Goal: Information Seeking & Learning: Learn about a topic

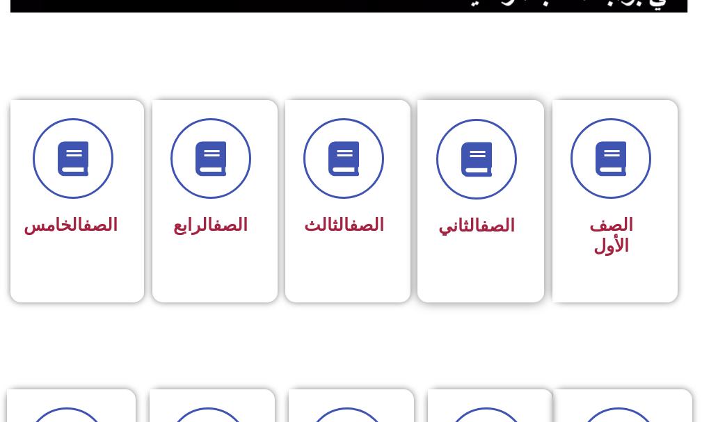
scroll to position [348, 0]
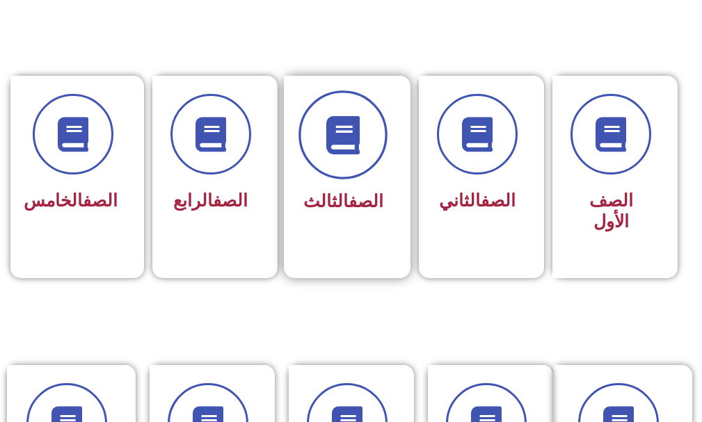
click at [346, 168] on span at bounding box center [343, 135] width 89 height 89
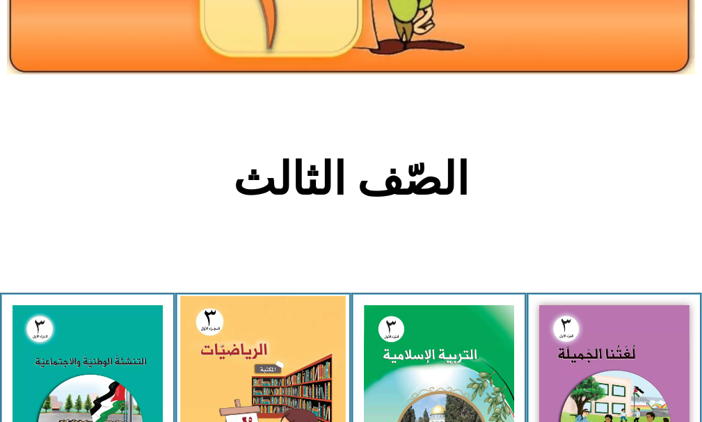
scroll to position [278, 0]
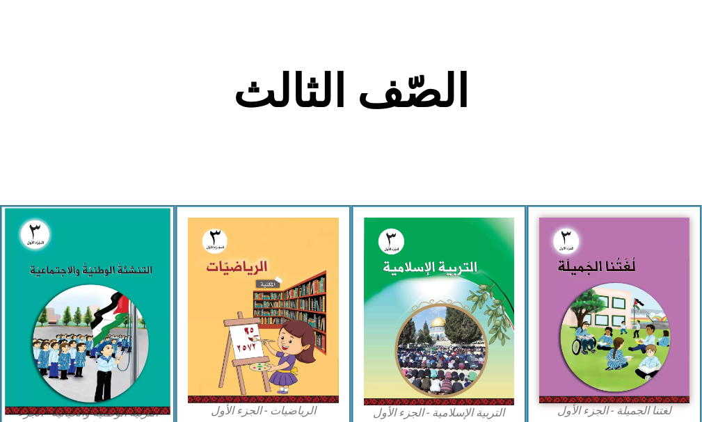
click at [65, 280] on img at bounding box center [87, 312] width 165 height 207
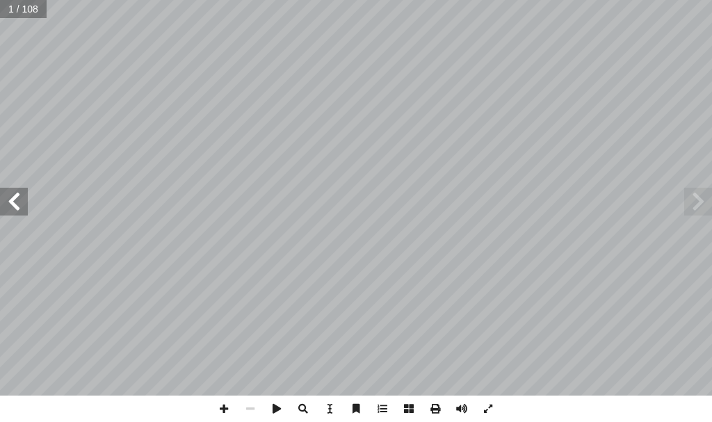
click at [22, 202] on span at bounding box center [14, 202] width 28 height 28
click at [19, 211] on span at bounding box center [14, 202] width 28 height 28
click at [223, 408] on span at bounding box center [224, 409] width 26 height 26
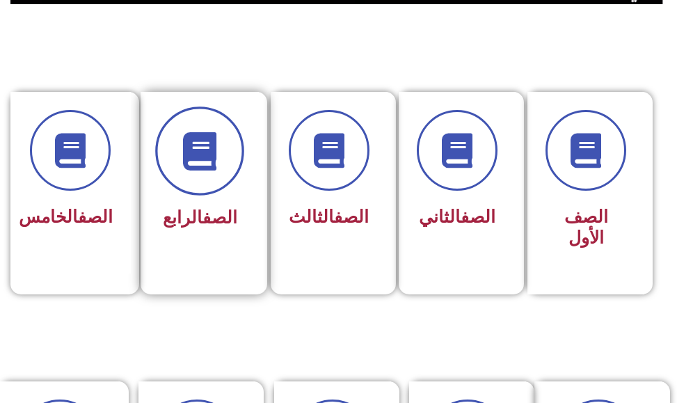
scroll to position [348, 0]
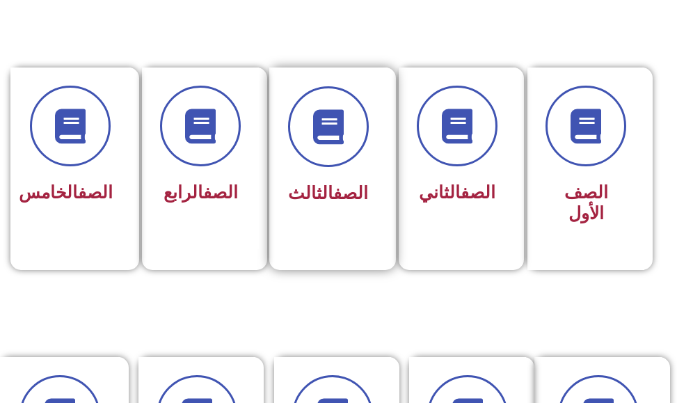
click at [355, 161] on div at bounding box center [328, 126] width 81 height 81
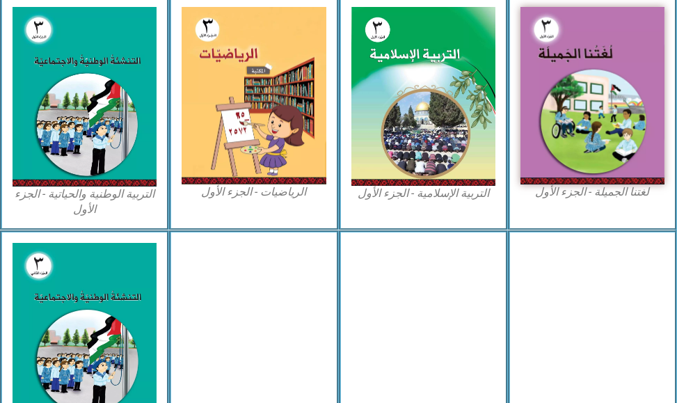
scroll to position [487, 0]
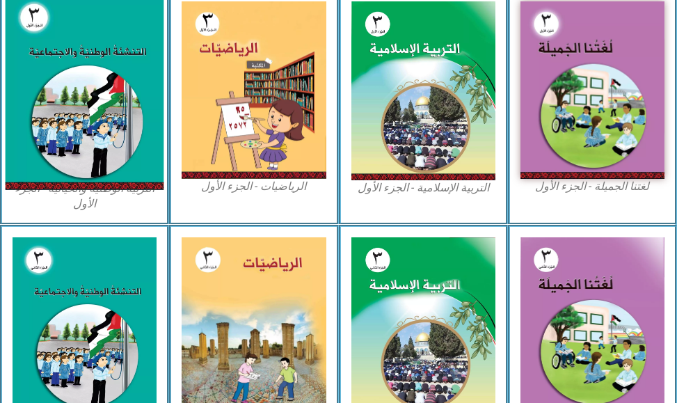
click at [74, 74] on img at bounding box center [85, 90] width 159 height 197
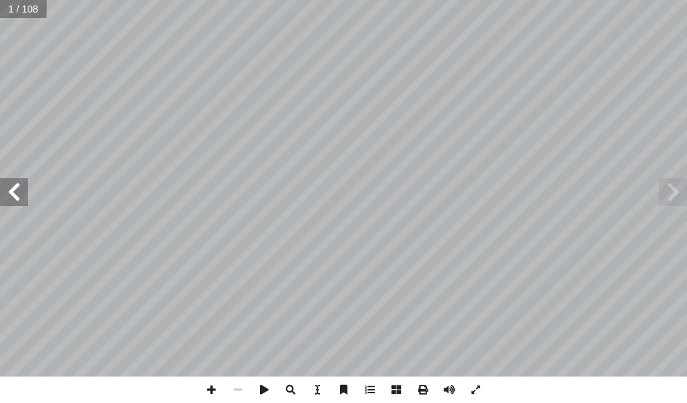
click at [11, 191] on span at bounding box center [14, 192] width 28 height 28
click at [16, 203] on span at bounding box center [14, 192] width 28 height 28
click at [215, 386] on span at bounding box center [211, 389] width 26 height 26
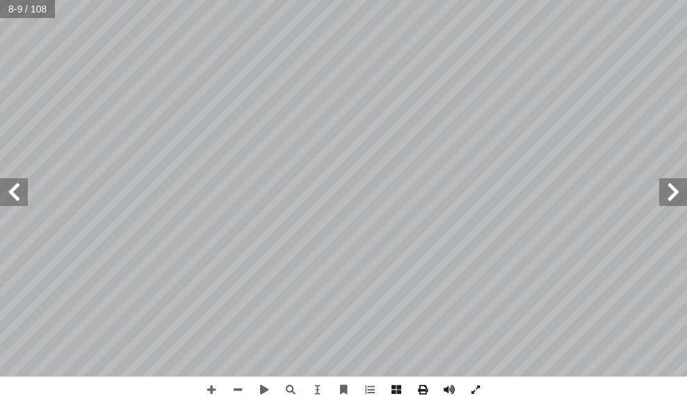
click at [11, 199] on span at bounding box center [14, 192] width 28 height 28
click at [670, 195] on span at bounding box center [673, 192] width 28 height 28
click at [22, 200] on span at bounding box center [14, 192] width 28 height 28
click at [287, 395] on span at bounding box center [290, 389] width 26 height 26
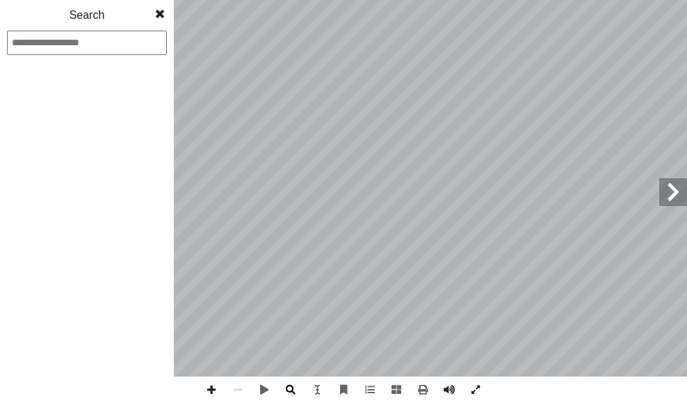
click at [292, 387] on span at bounding box center [290, 389] width 26 height 26
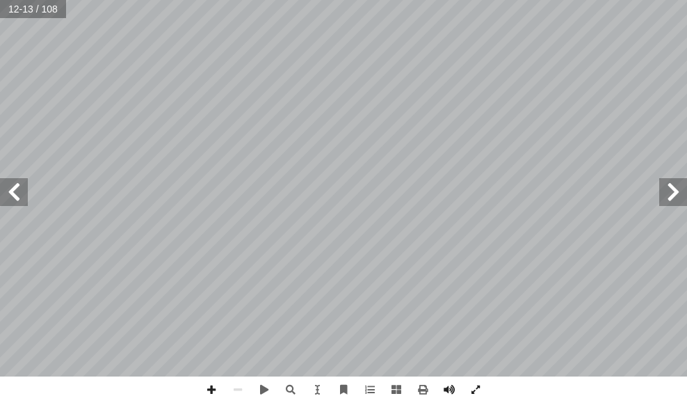
click at [675, 185] on span at bounding box center [673, 192] width 28 height 28
click at [213, 389] on span at bounding box center [211, 389] width 26 height 26
click at [18, 196] on span at bounding box center [14, 192] width 28 height 28
click at [686, 94] on html "الصفحة الرئيسية الصف الأول الصف الثاني الصف الثالث الصف الرابع الصف الخامس الصف…" at bounding box center [343, 47] width 687 height 94
click at [204, 385] on span at bounding box center [211, 389] width 26 height 26
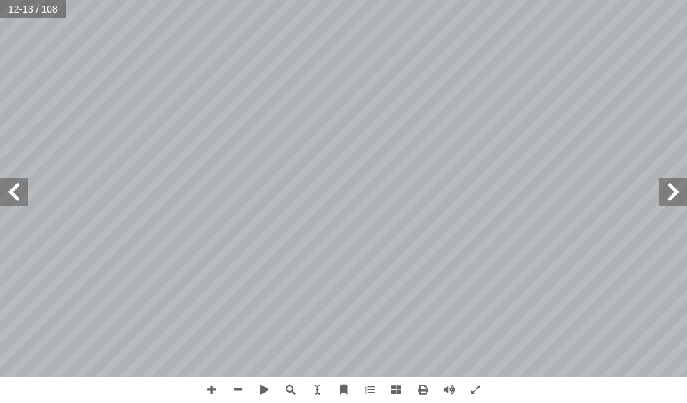
click at [19, 189] on span at bounding box center [14, 192] width 28 height 28
click at [492, 0] on html "الصفحة الرئيسية الصف الأول الصف الثاني الصف الثالث الصف الرابع الصف الخامس الصف…" at bounding box center [343, 47] width 687 height 94
click at [8, 205] on span at bounding box center [14, 192] width 28 height 28
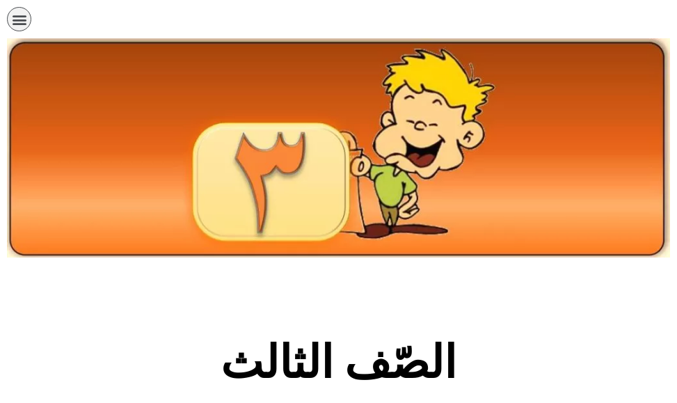
scroll to position [487, 0]
